Goal: Find specific page/section

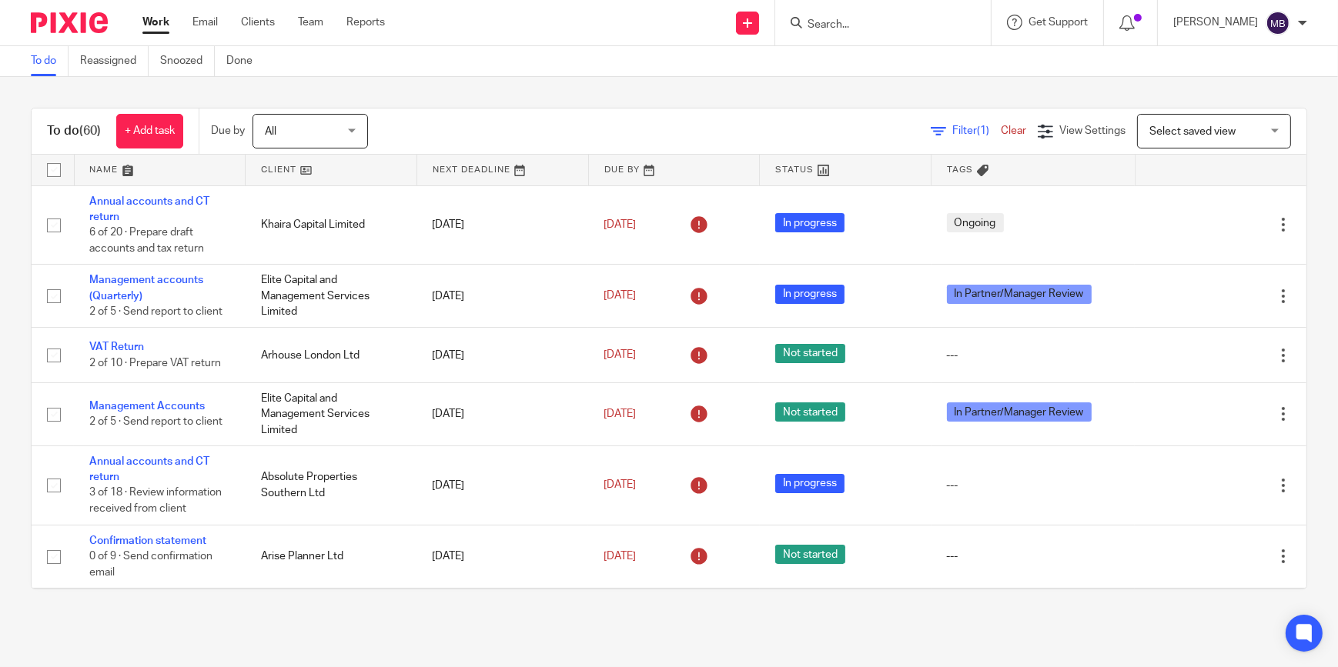
click at [872, 28] on input "Search" at bounding box center [875, 25] width 139 height 14
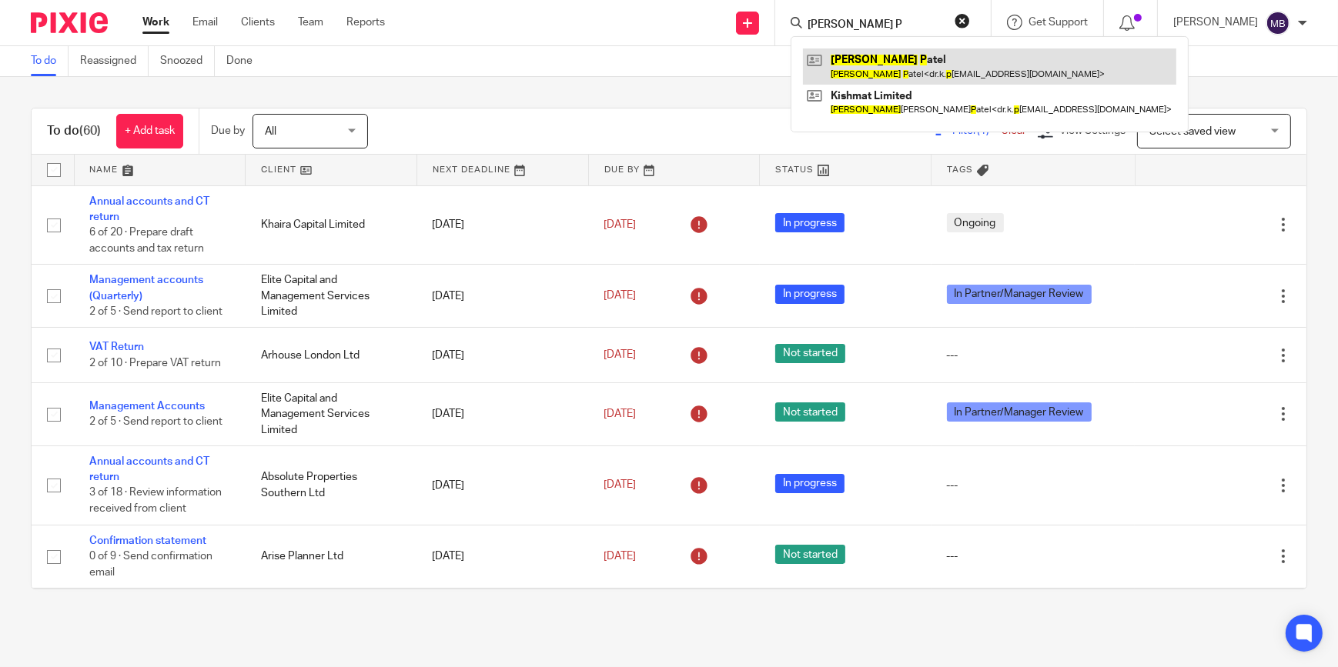
type input "Kalpesh P"
click at [891, 55] on link at bounding box center [989, 65] width 373 height 35
click at [871, 66] on link at bounding box center [989, 65] width 373 height 35
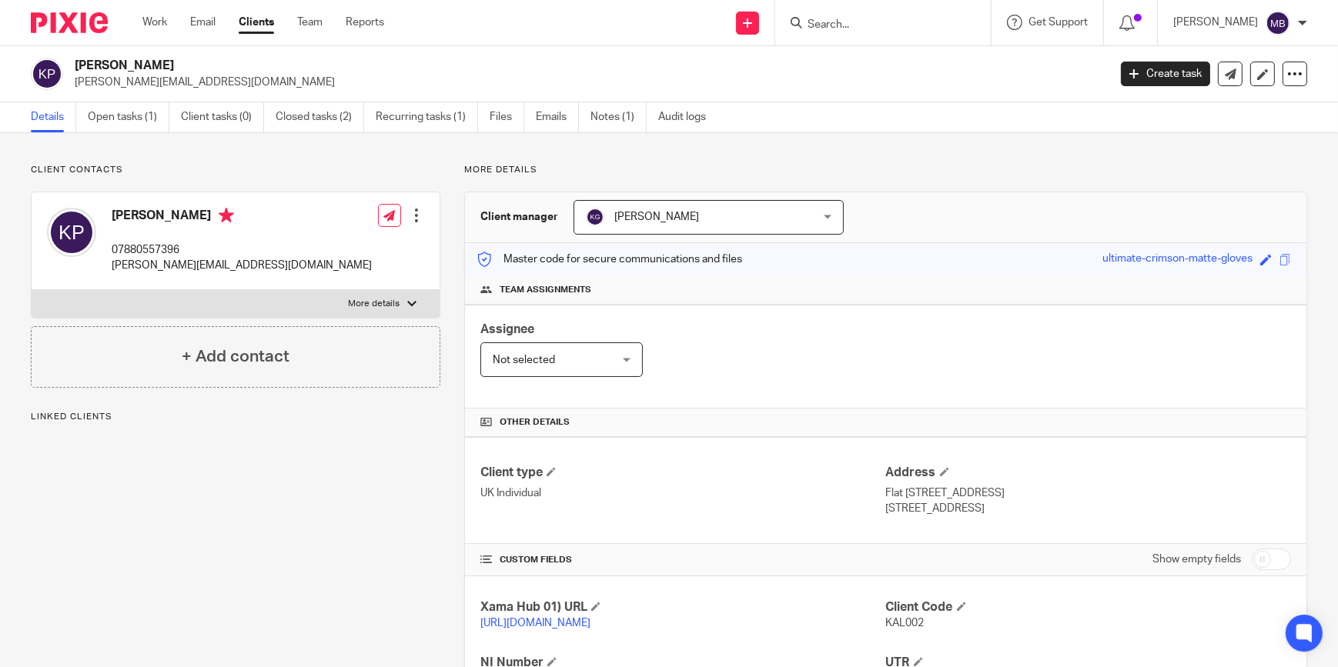
scroll to position [144, 0]
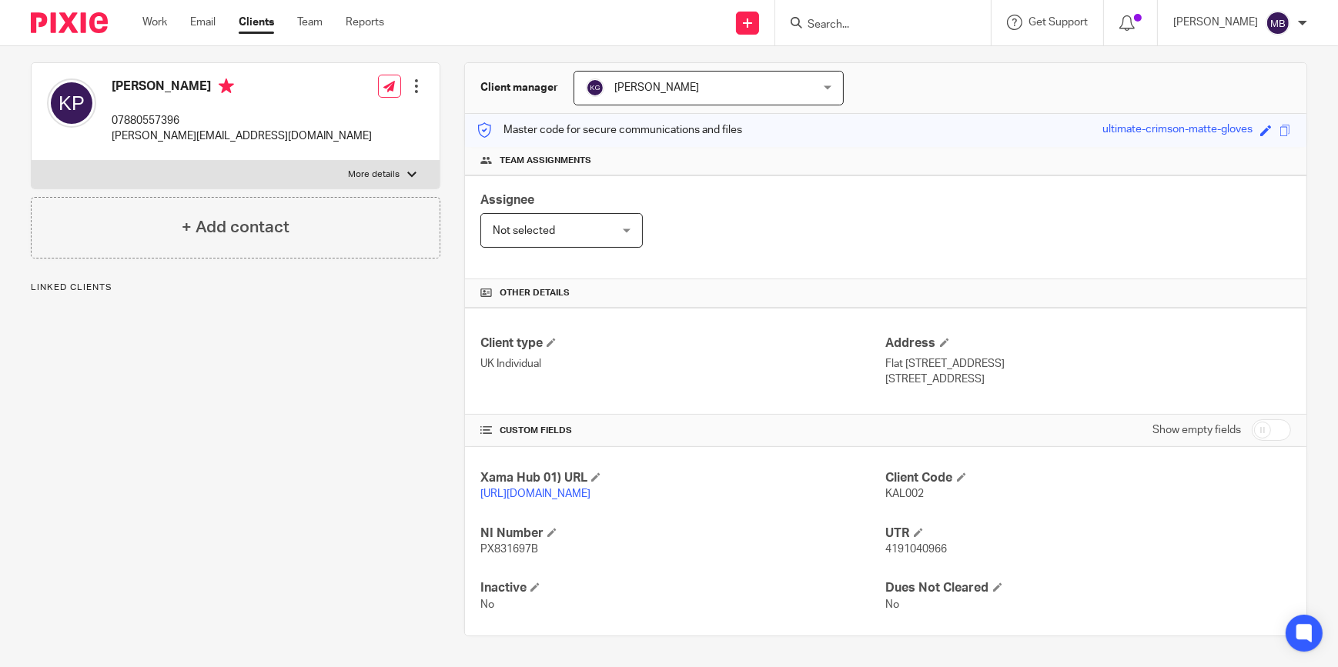
click at [942, 550] on p "4191040966" at bounding box center [1088, 549] width 405 height 15
click at [942, 551] on p "4191040966" at bounding box center [1088, 549] width 405 height 15
drag, startPoint x: 942, startPoint y: 551, endPoint x: 934, endPoint y: 563, distance: 13.9
click at [942, 555] on p "4191040966" at bounding box center [1088, 549] width 405 height 15
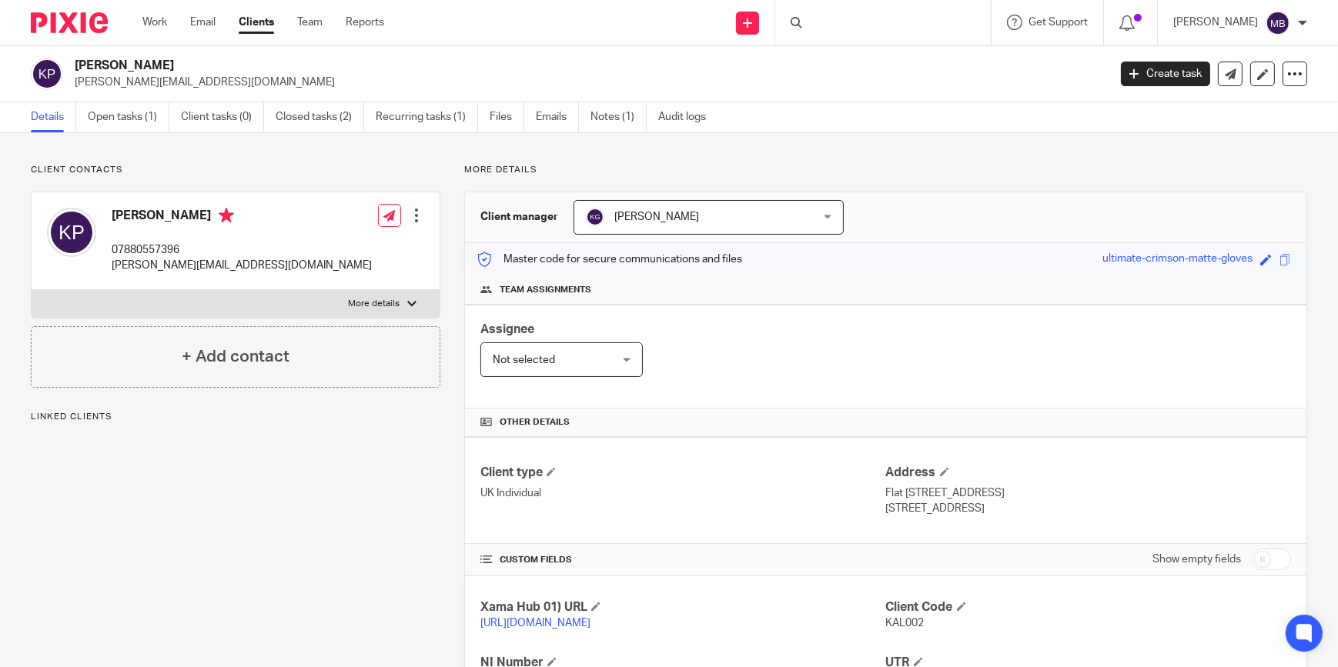
scroll to position [144, 0]
